Goal: Transaction & Acquisition: Purchase product/service

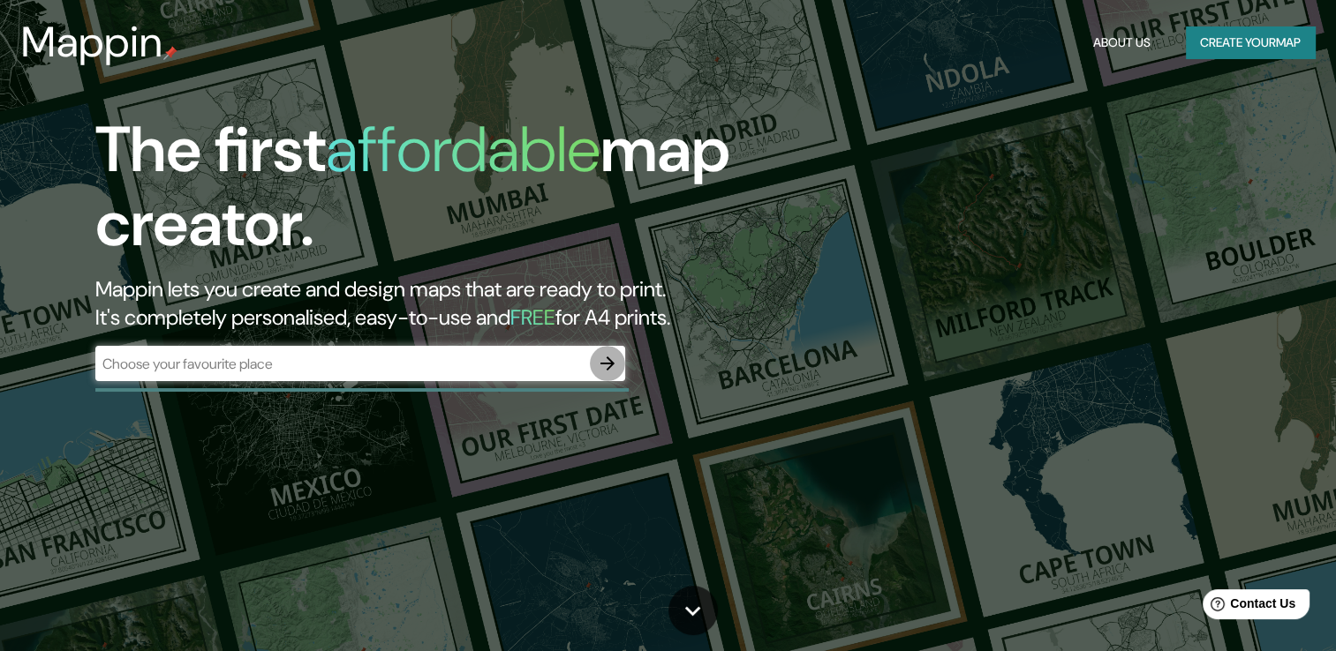
click at [600, 364] on icon "button" at bounding box center [607, 364] width 14 height 14
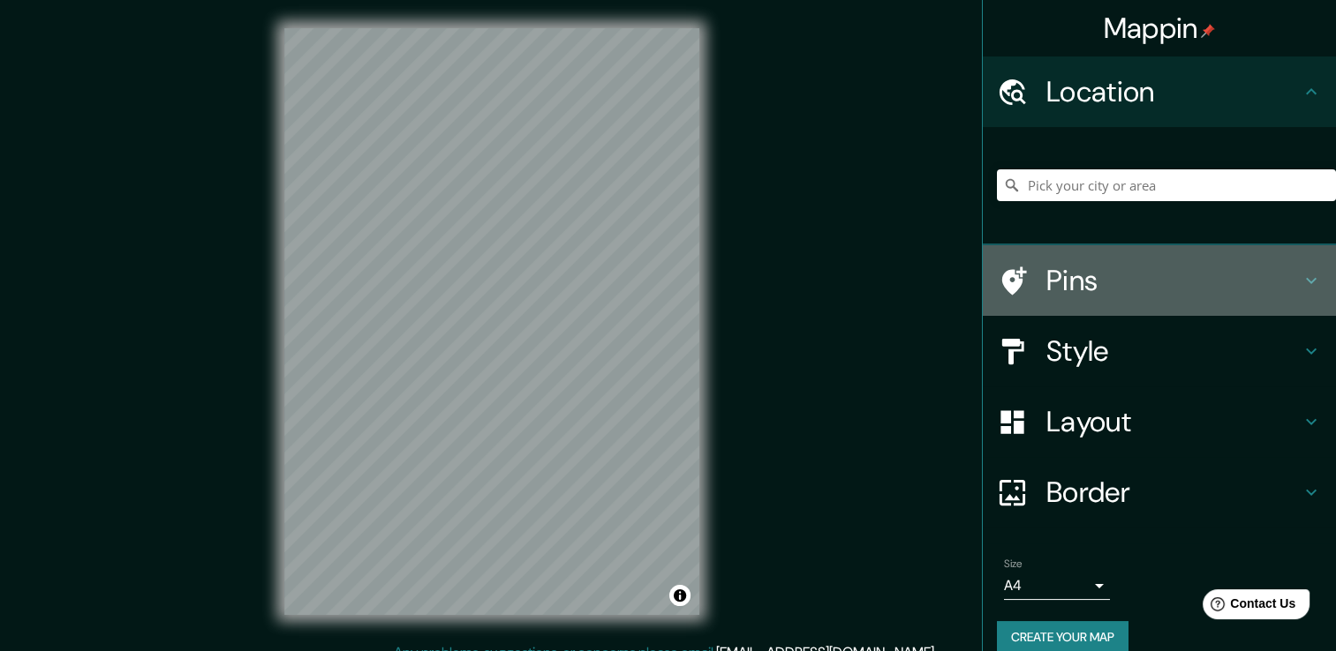
click at [1073, 284] on h4 "Pins" at bounding box center [1173, 280] width 254 height 35
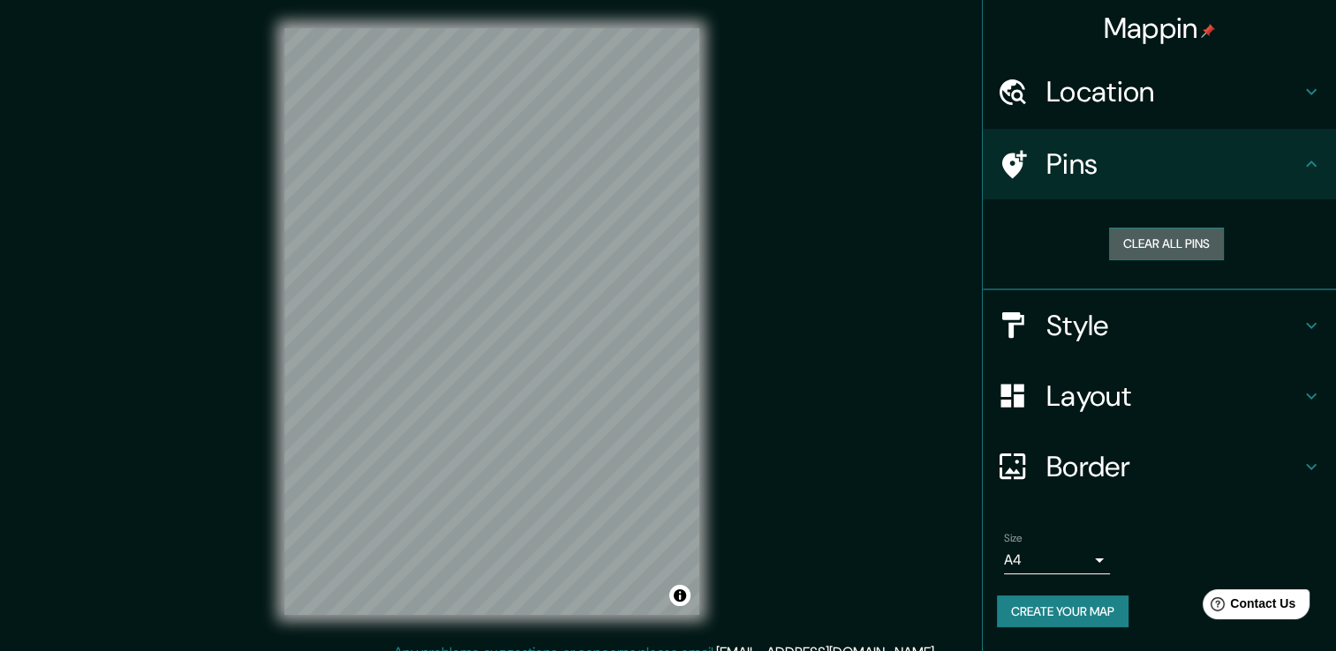
click at [1151, 245] on button "Clear all pins" at bounding box center [1166, 244] width 115 height 33
drag, startPoint x: 540, startPoint y: 310, endPoint x: 539, endPoint y: 336, distance: 26.5
click at [539, 336] on div at bounding box center [533, 331] width 14 height 14
drag, startPoint x: 530, startPoint y: 328, endPoint x: 535, endPoint y: 309, distance: 19.9
click at [535, 309] on div at bounding box center [538, 315] width 14 height 14
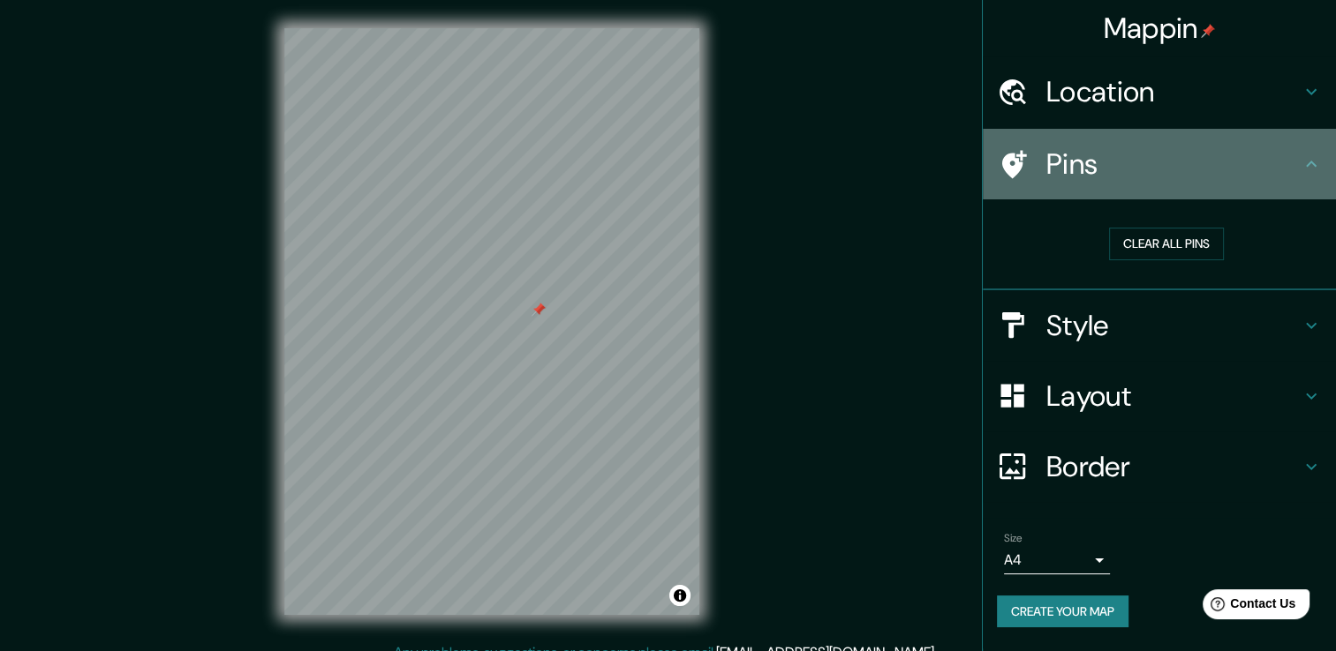
click at [1126, 163] on h4 "Pins" at bounding box center [1173, 164] width 254 height 35
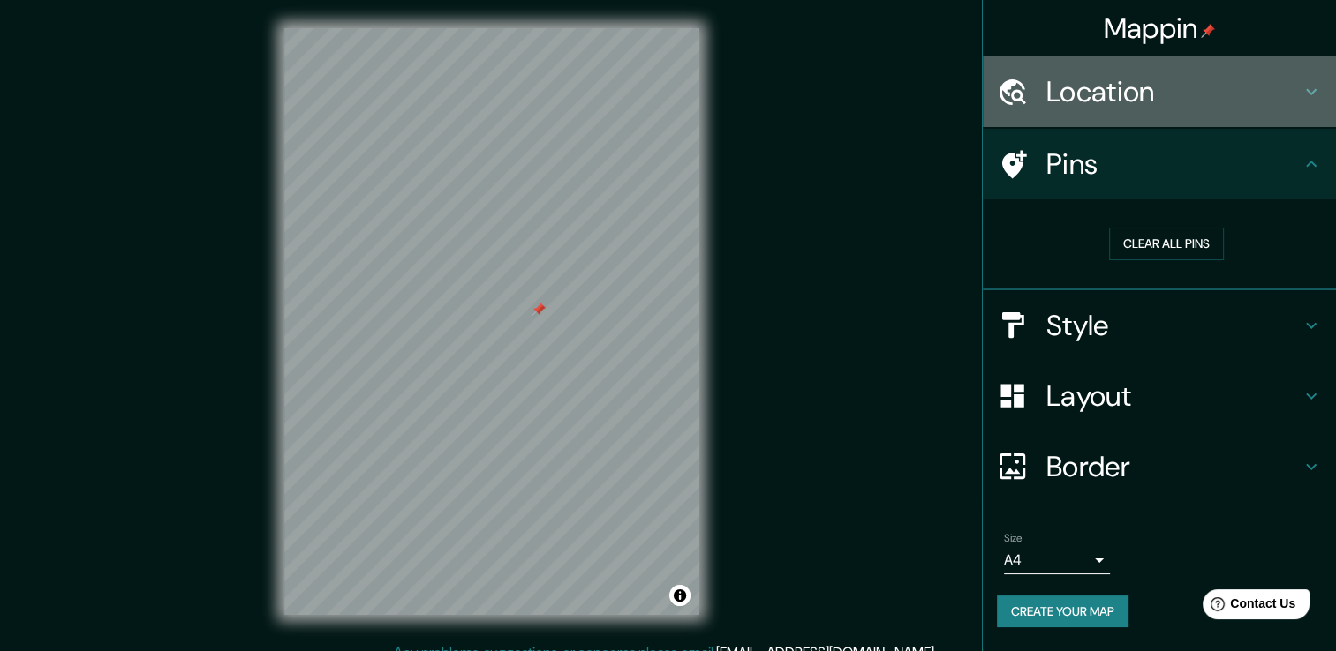
click at [1109, 94] on h4 "Location" at bounding box center [1173, 91] width 254 height 35
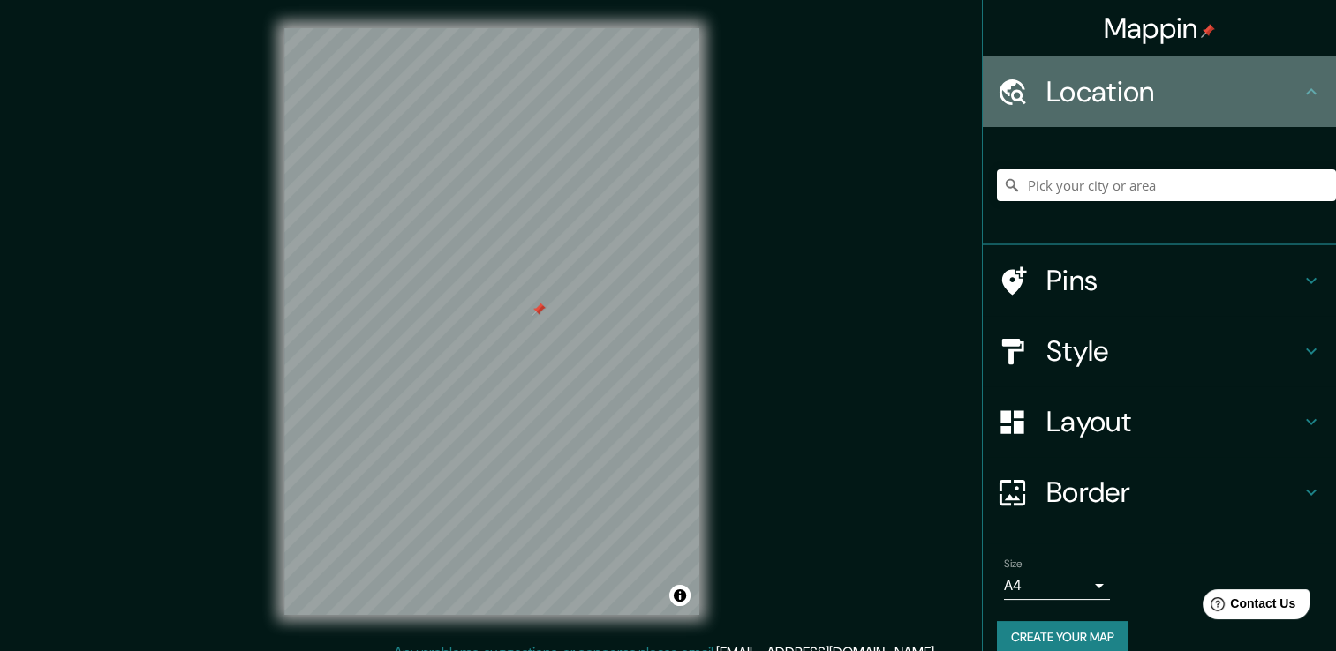
click at [1109, 94] on h4 "Location" at bounding box center [1173, 91] width 254 height 35
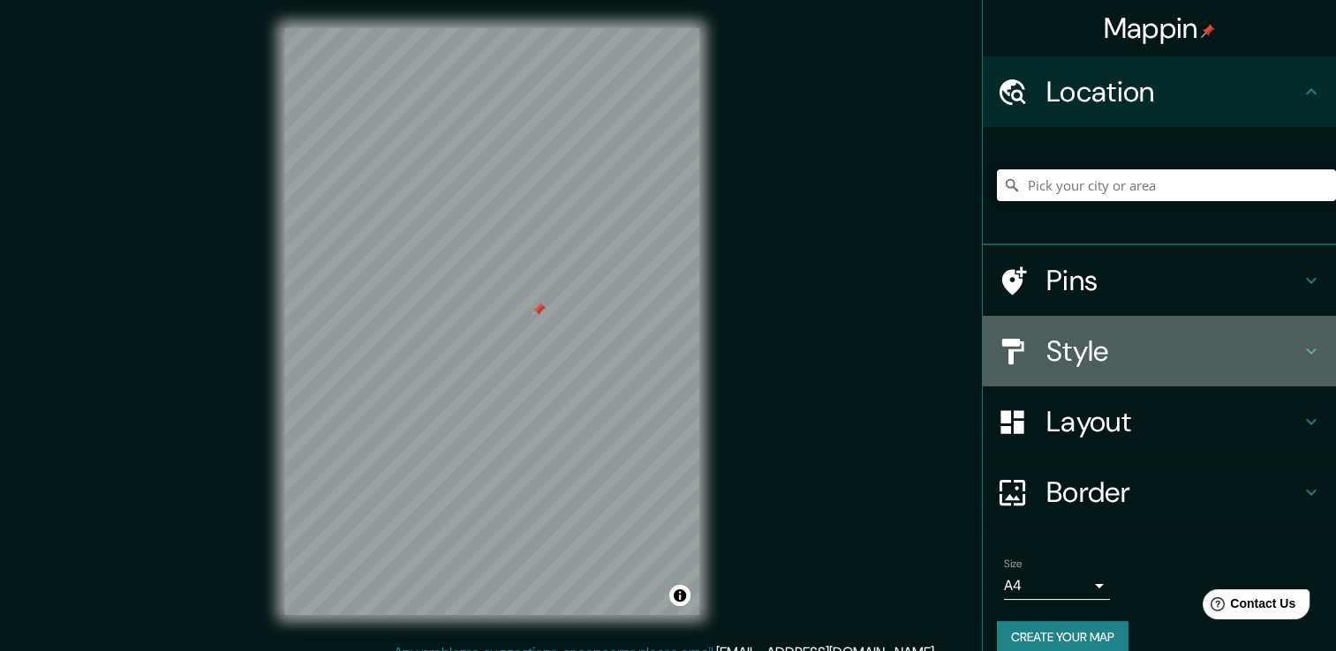
click at [1112, 328] on div "Style" at bounding box center [1158, 351] width 353 height 71
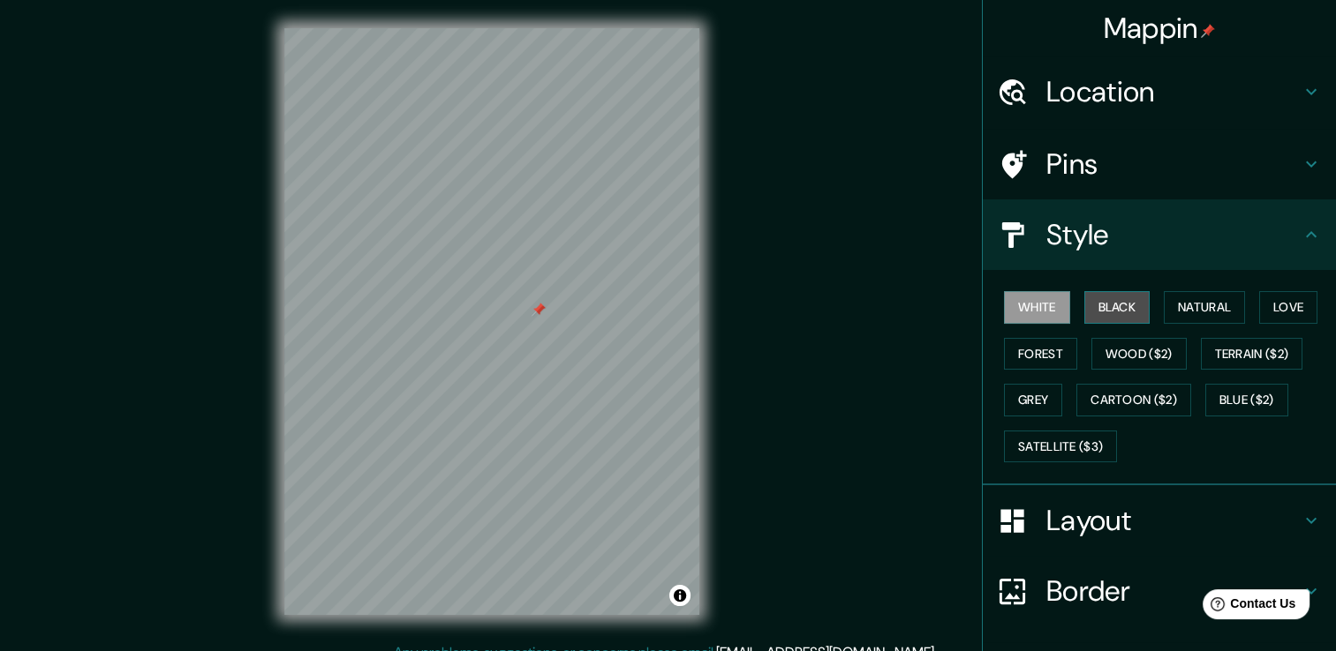
click at [1105, 309] on button "Black" at bounding box center [1117, 307] width 66 height 33
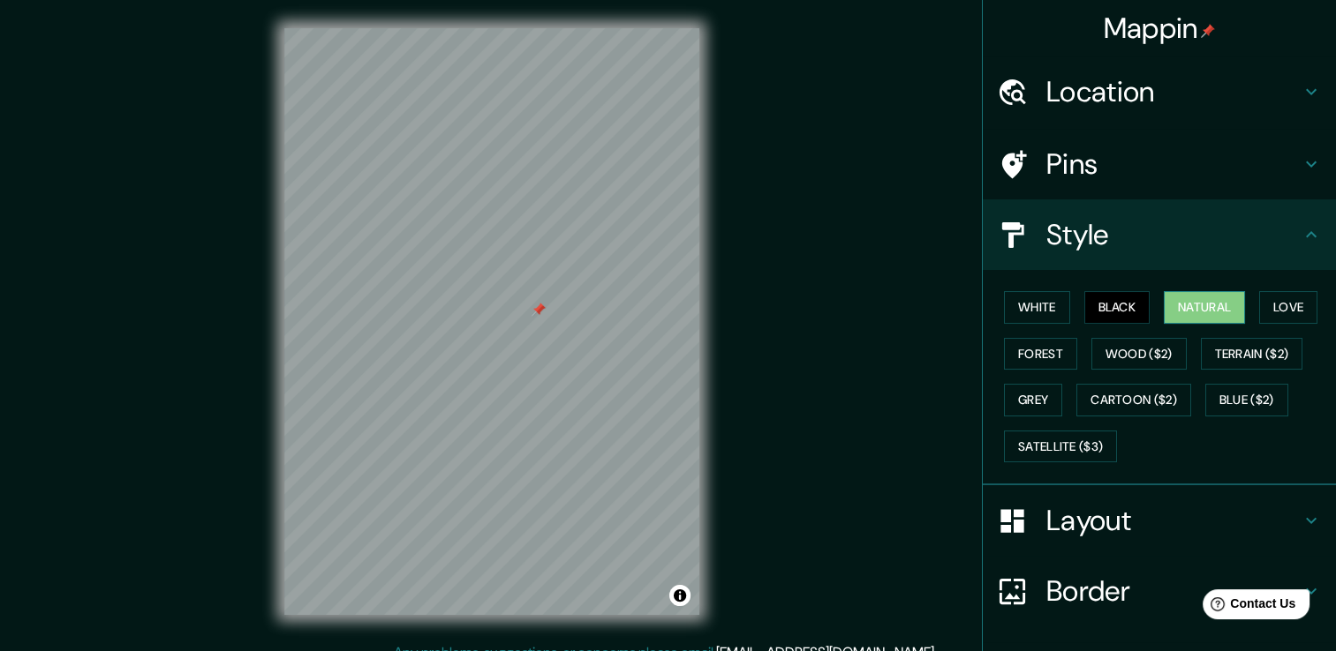
click at [1176, 309] on button "Natural" at bounding box center [1203, 307] width 81 height 33
click at [1269, 304] on button "Love" at bounding box center [1288, 307] width 58 height 33
click at [1204, 297] on button "Natural" at bounding box center [1203, 307] width 81 height 33
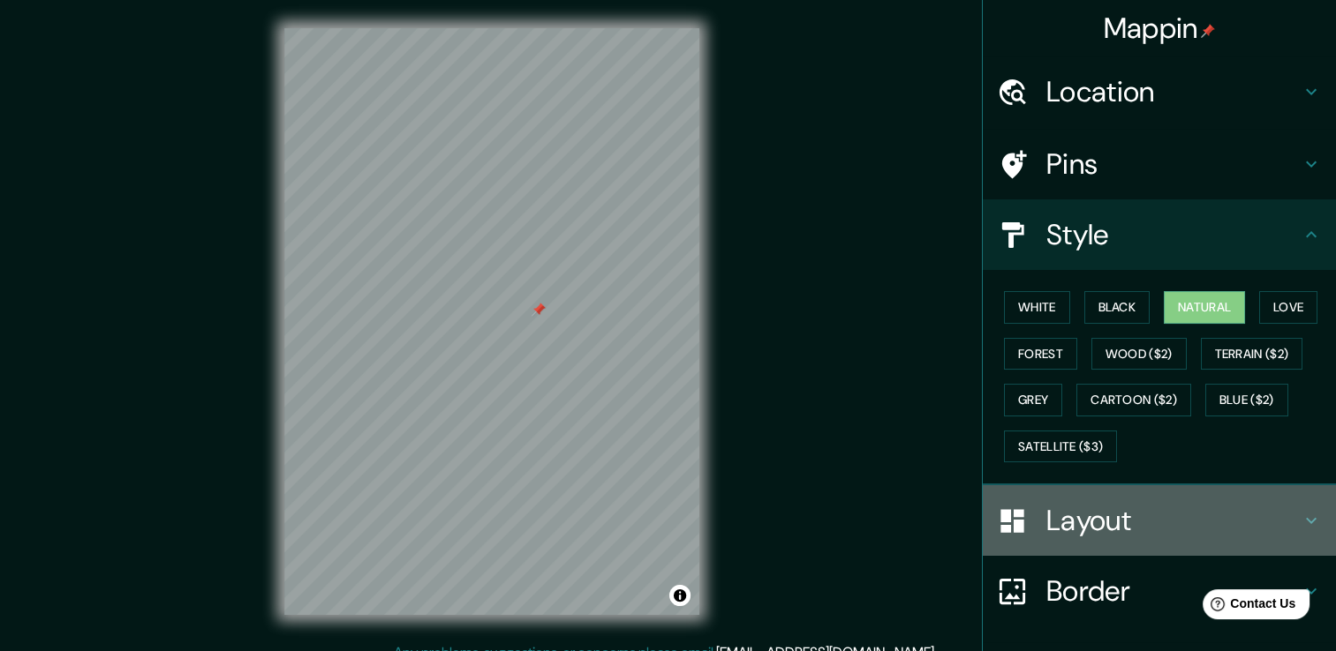
click at [1080, 509] on h4 "Layout" at bounding box center [1173, 520] width 254 height 35
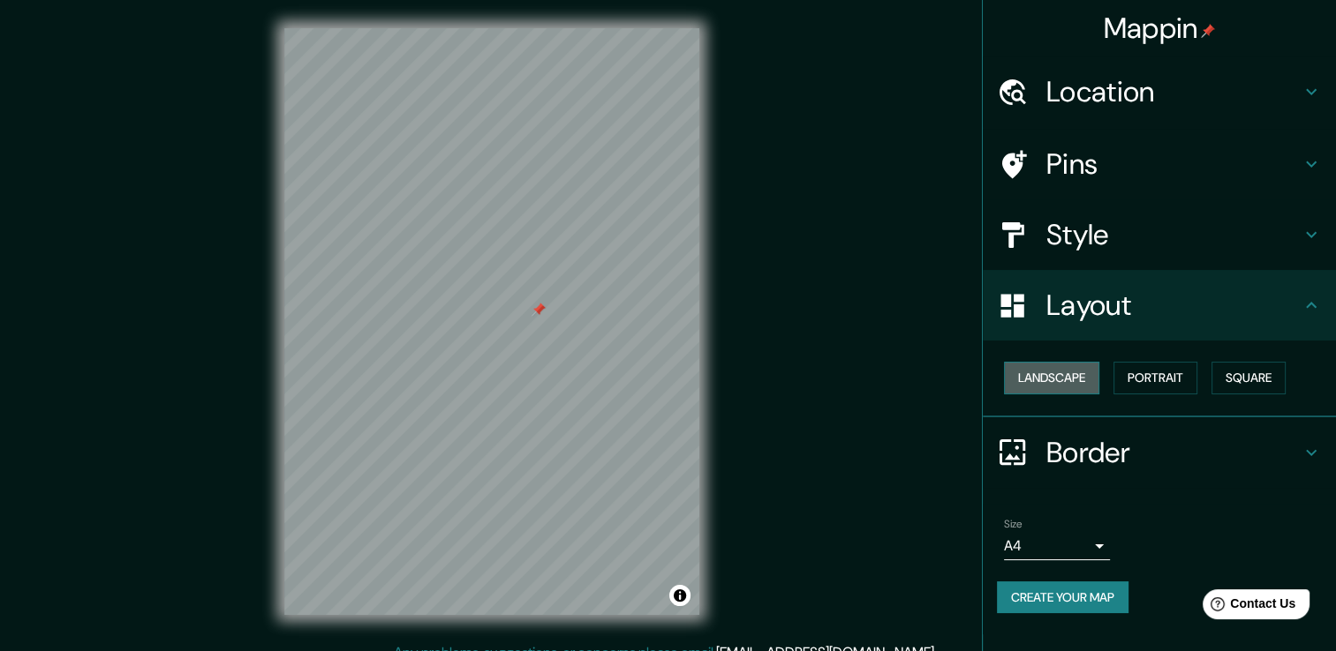
click at [1081, 371] on button "Landscape" at bounding box center [1051, 378] width 95 height 33
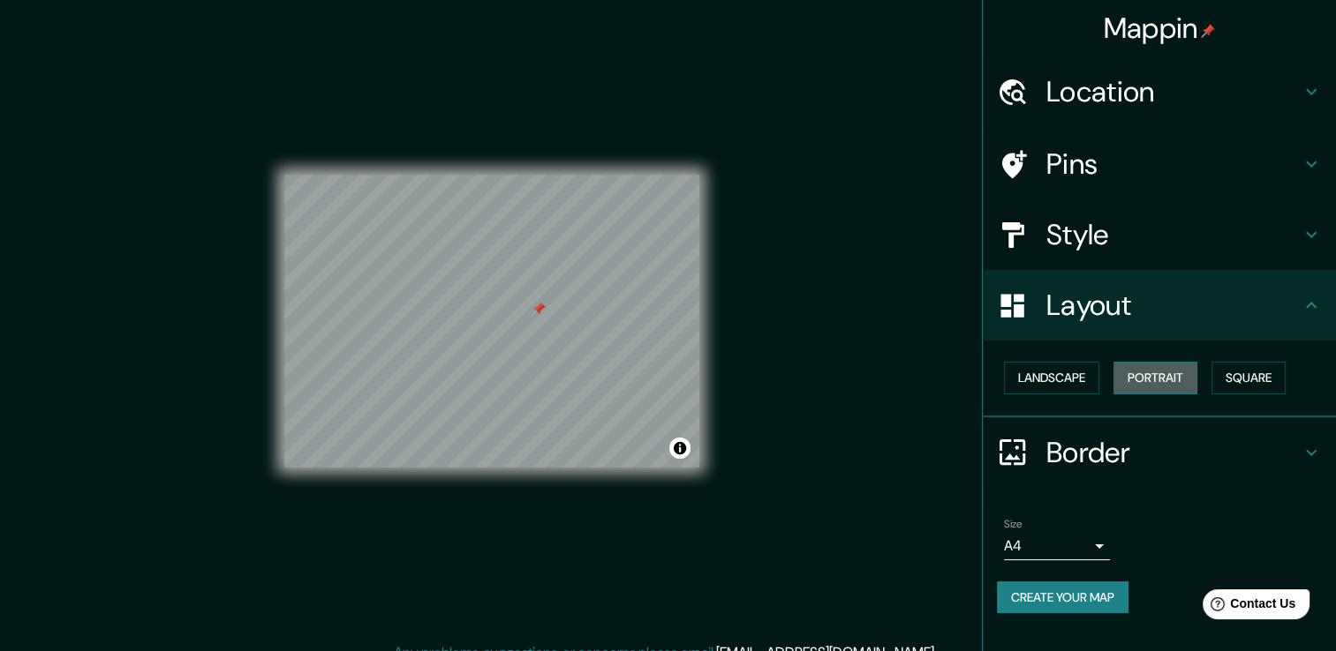
click at [1144, 374] on button "Portrait" at bounding box center [1155, 378] width 84 height 33
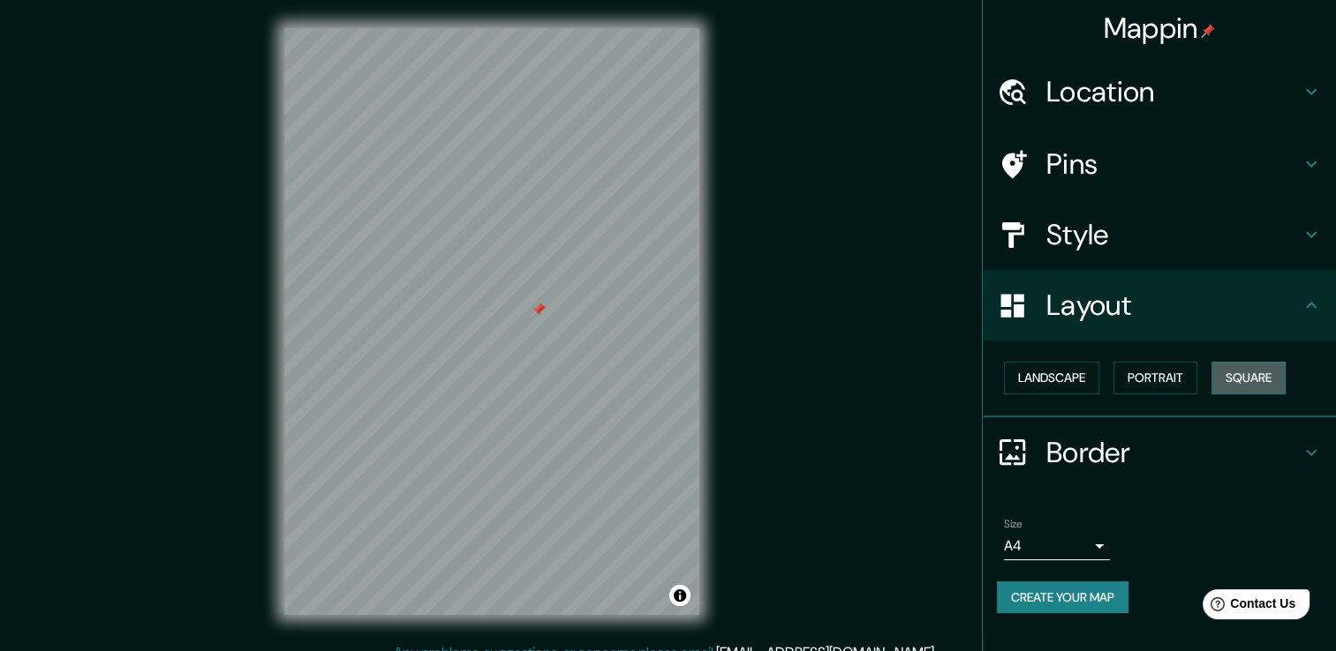
click at [1258, 380] on button "Square" at bounding box center [1248, 378] width 74 height 33
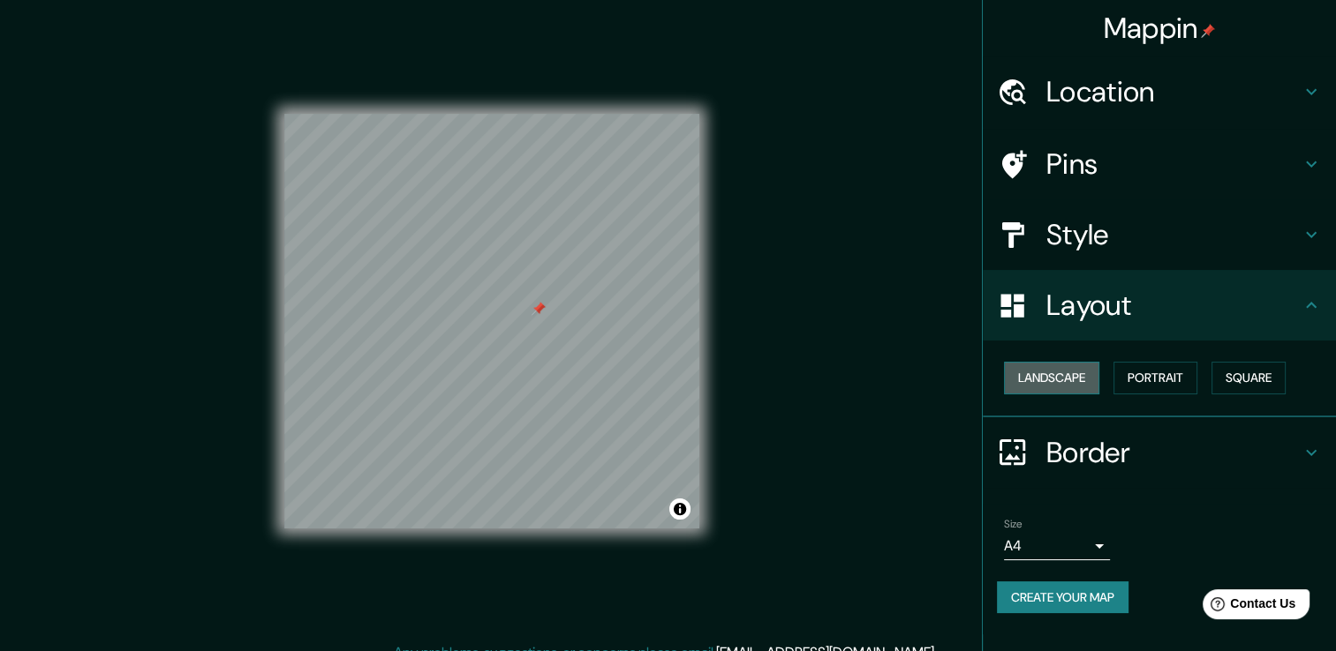
click at [1065, 369] on button "Landscape" at bounding box center [1051, 378] width 95 height 33
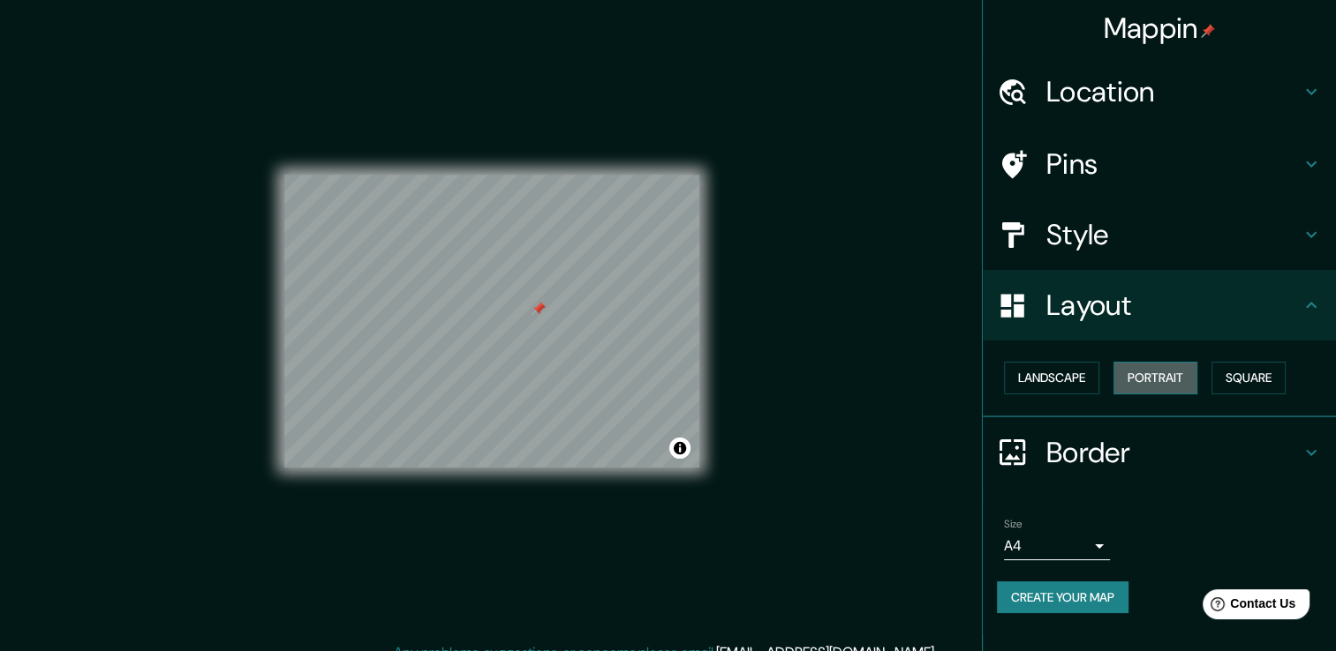
click at [1144, 372] on button "Portrait" at bounding box center [1155, 378] width 84 height 33
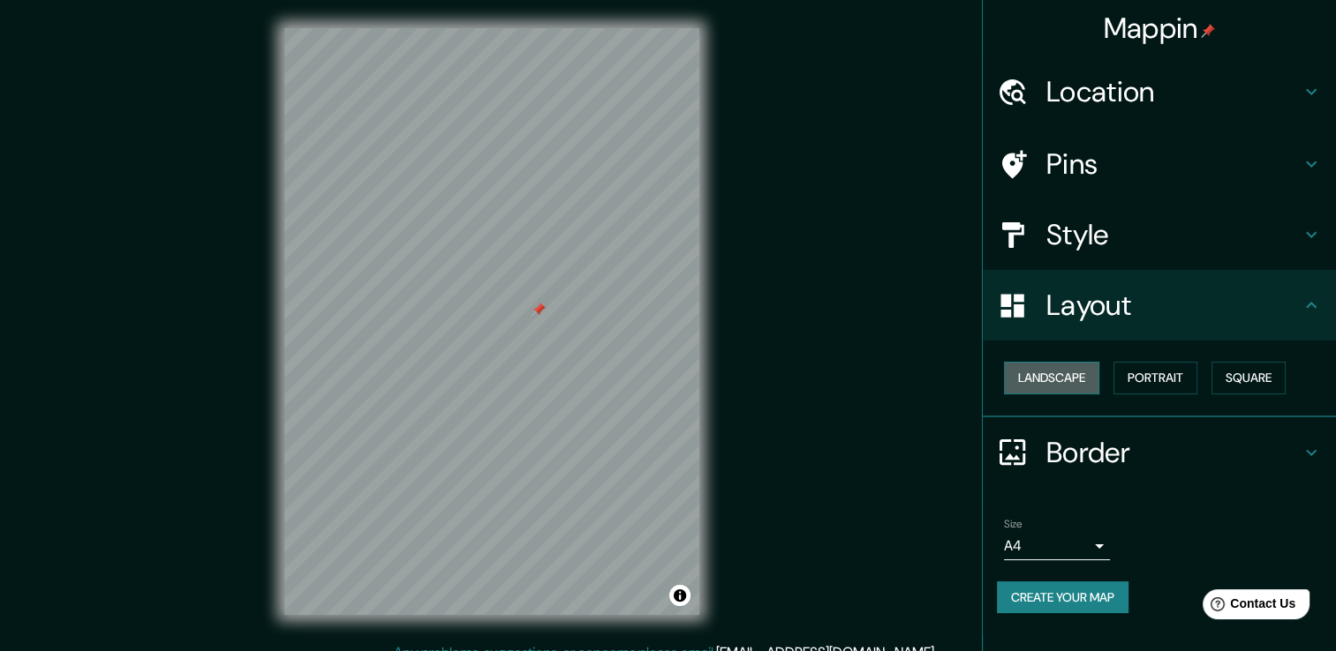
click at [1052, 372] on button "Landscape" at bounding box center [1051, 378] width 95 height 33
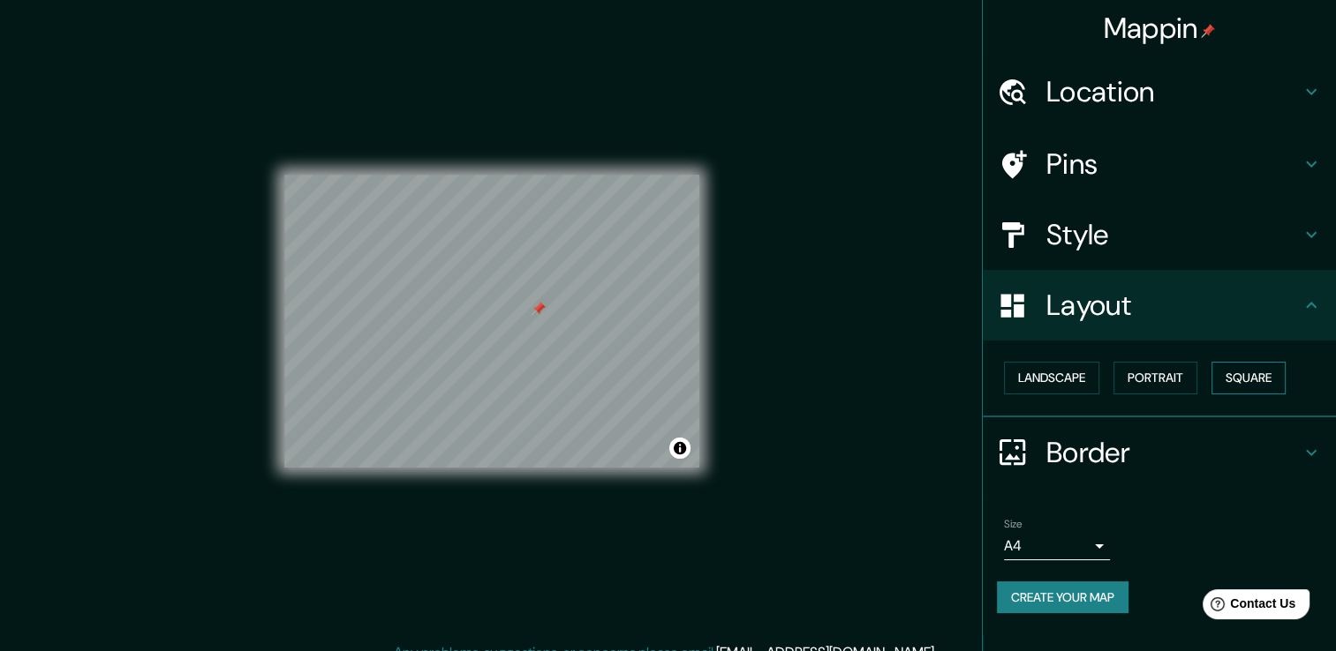
click at [1232, 382] on button "Square" at bounding box center [1248, 378] width 74 height 33
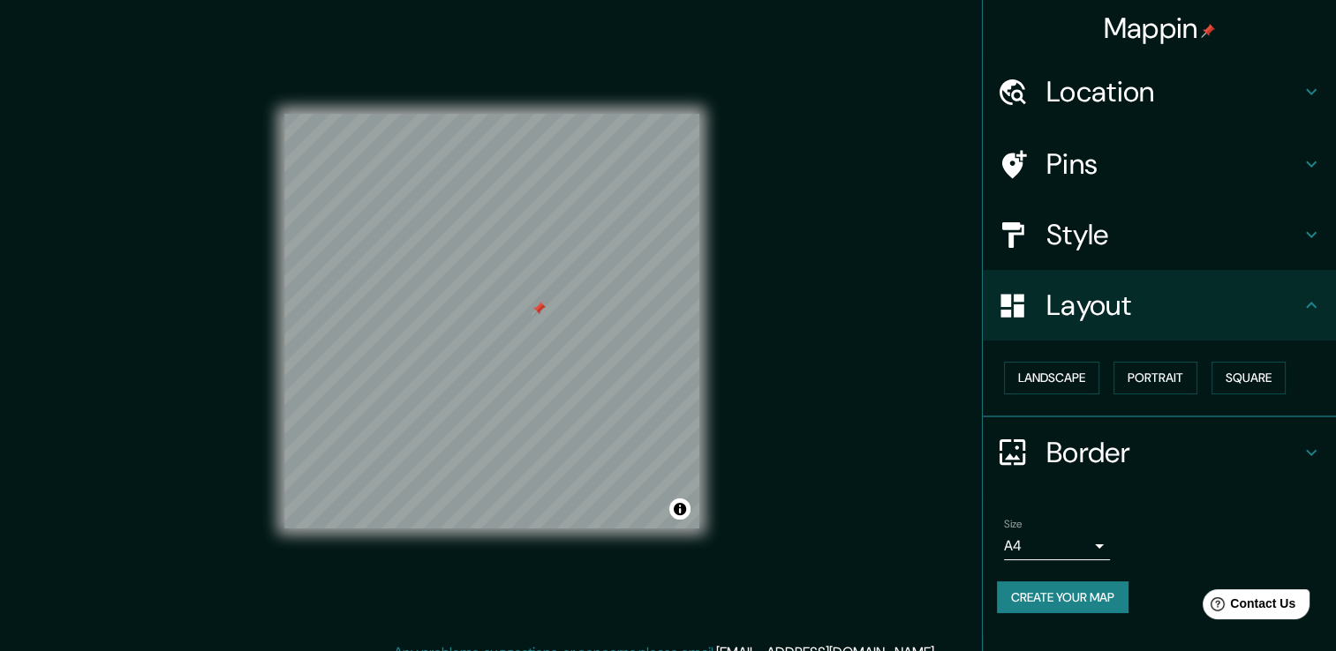
scroll to position [19, 0]
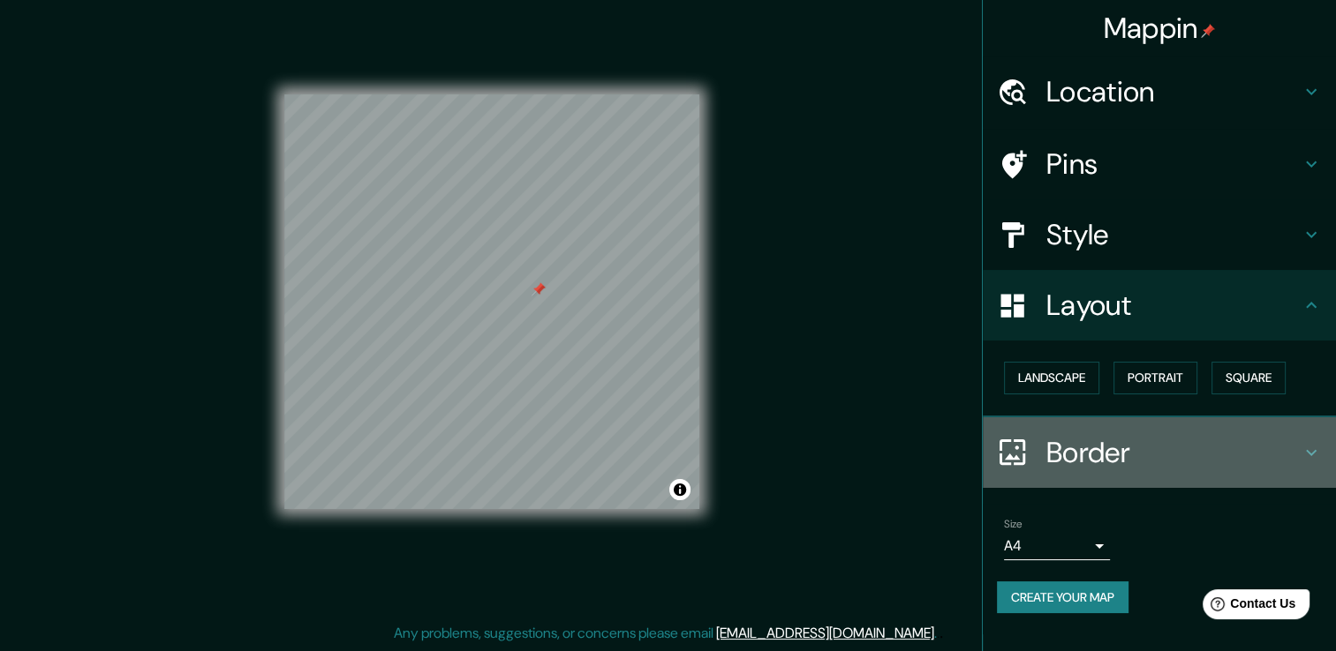
click at [1159, 449] on h4 "Border" at bounding box center [1173, 452] width 254 height 35
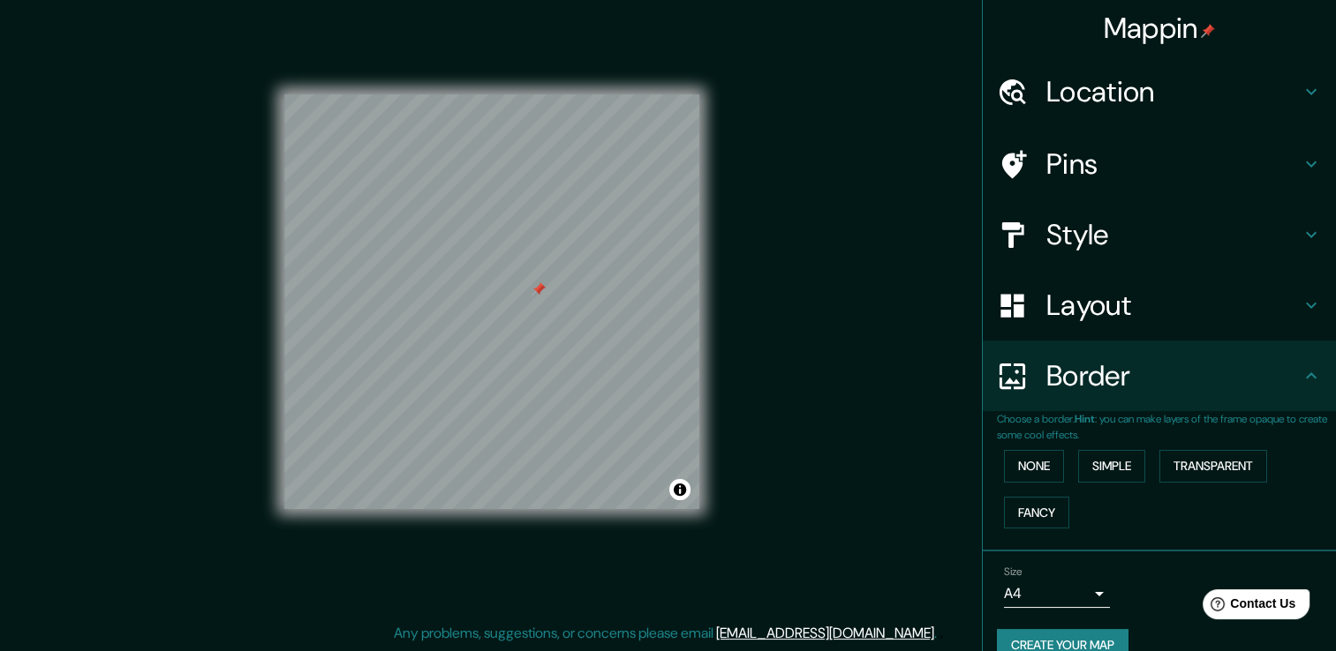
scroll to position [29, 0]
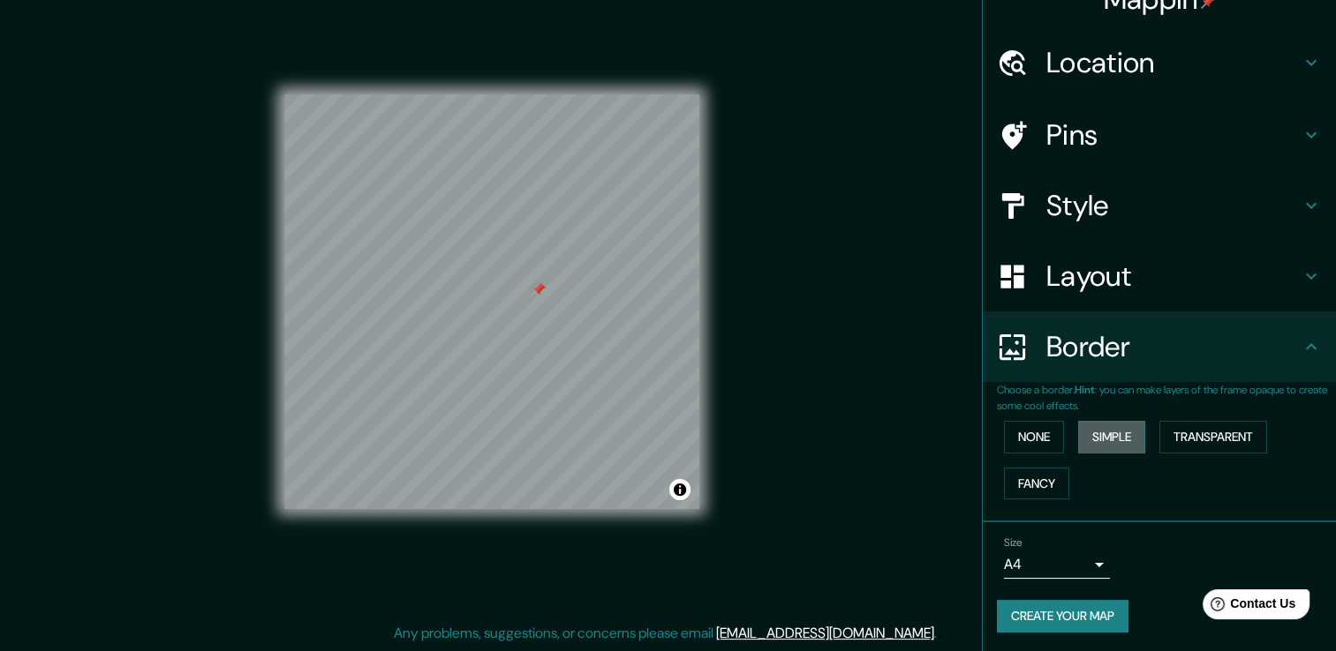
click at [1096, 435] on button "Simple" at bounding box center [1111, 437] width 67 height 33
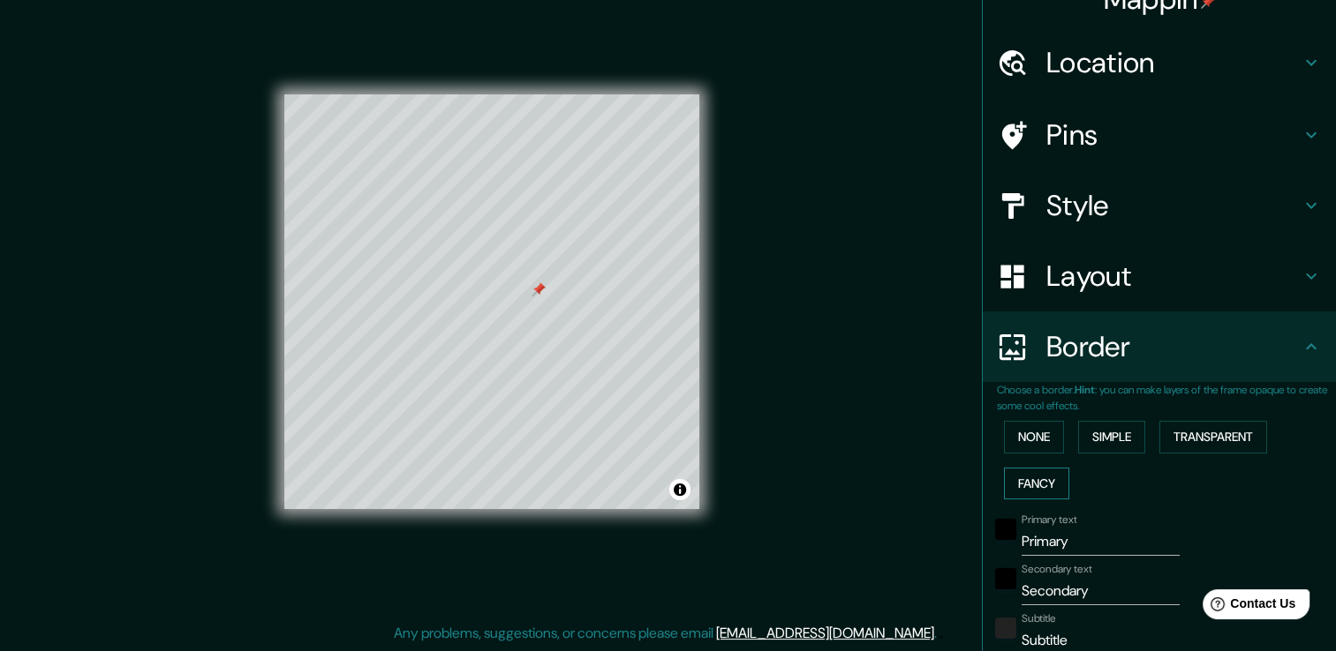
click at [1030, 486] on button "Fancy" at bounding box center [1036, 484] width 65 height 33
click at [1017, 422] on button "None" at bounding box center [1034, 437] width 60 height 33
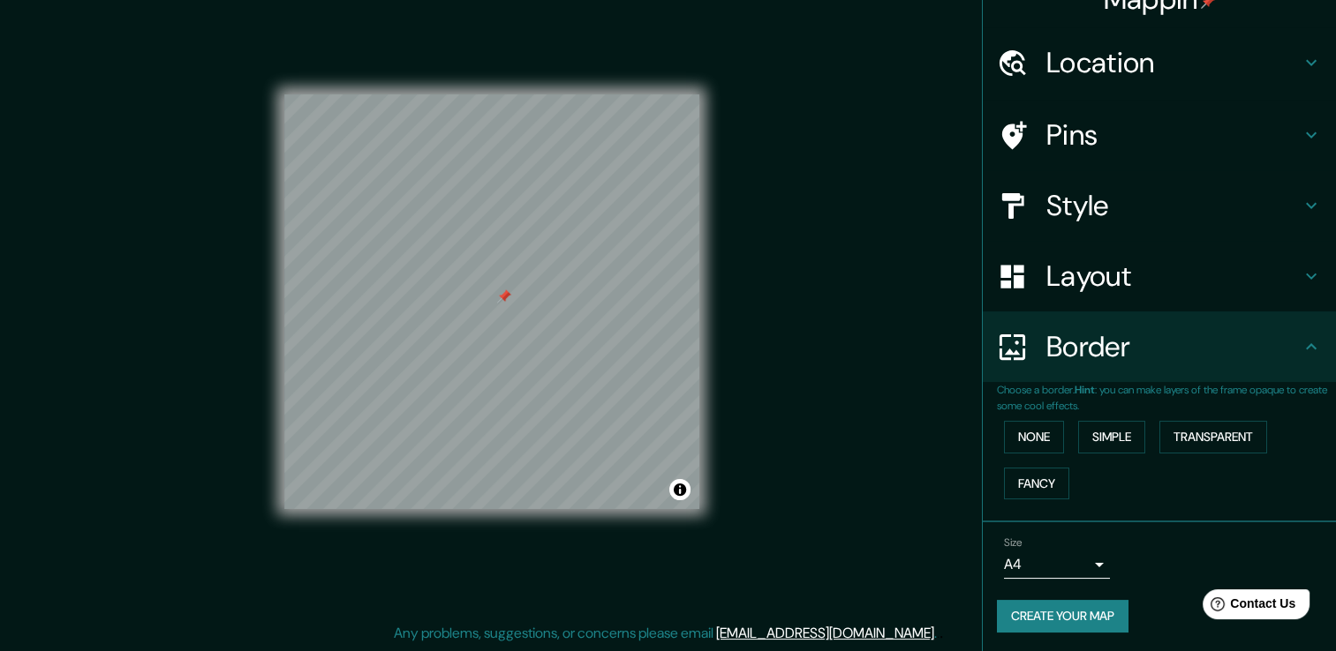
scroll to position [28, 0]
click at [1095, 620] on button "Create your map" at bounding box center [1063, 617] width 132 height 33
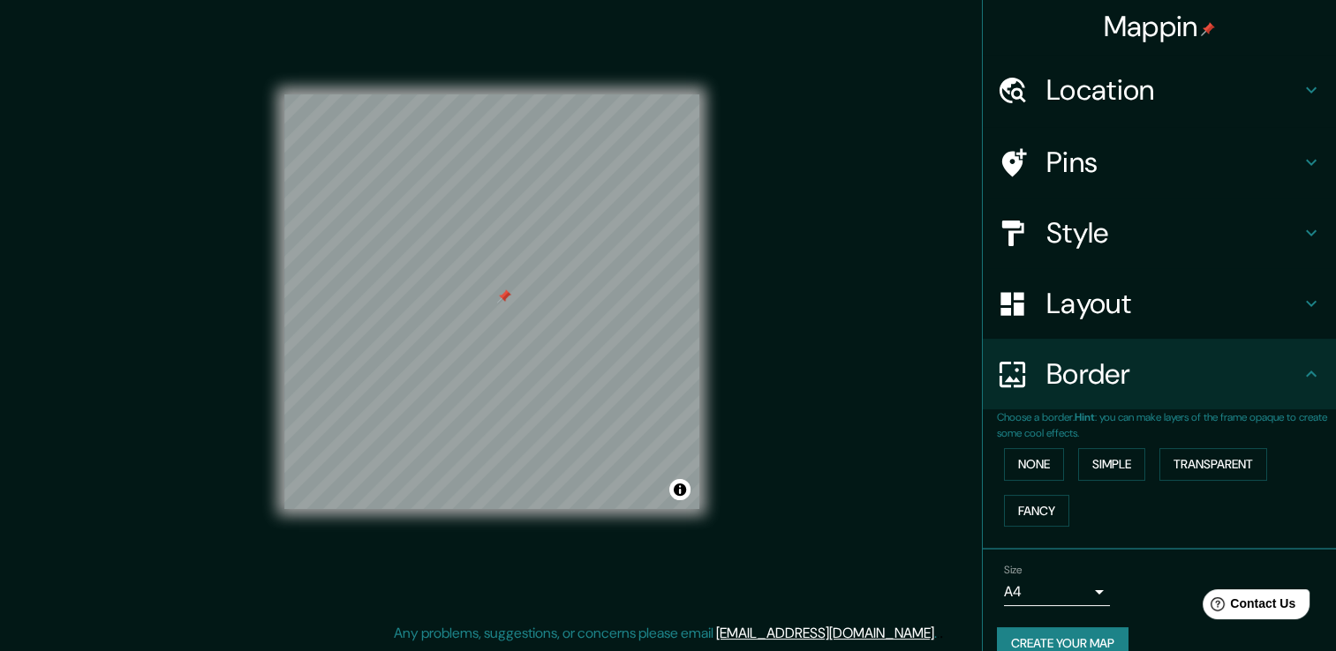
scroll to position [0, 0]
